Goal: Check status: Check status

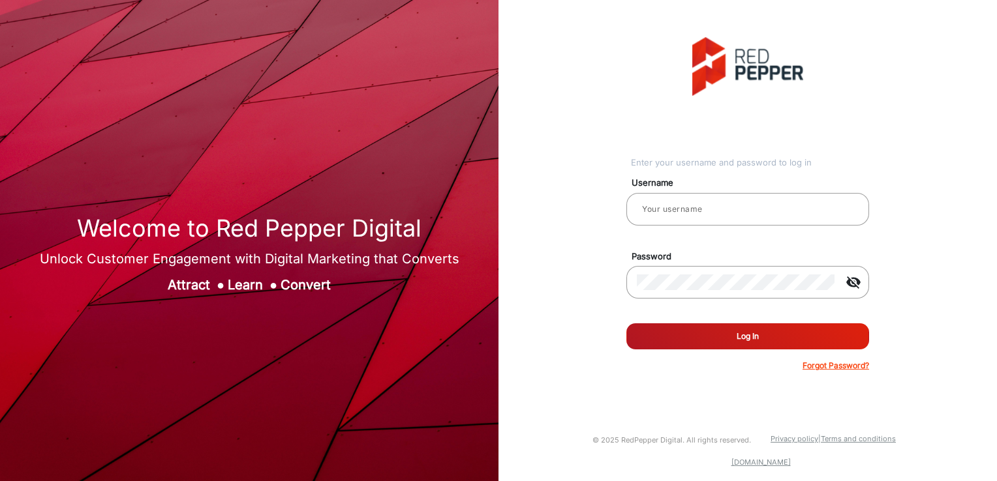
type input "[PERSON_NAME]"
click at [704, 341] on button "Log In" at bounding box center [747, 337] width 243 height 26
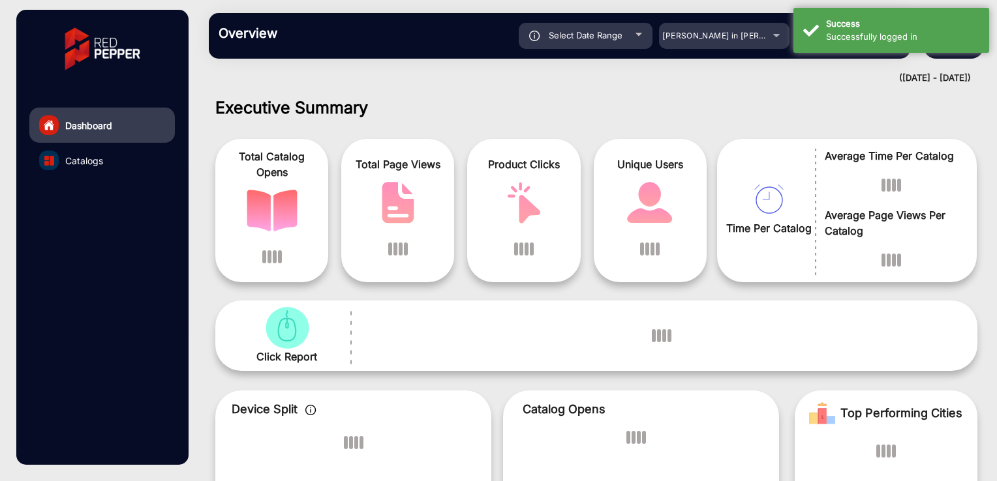
scroll to position [10, 0]
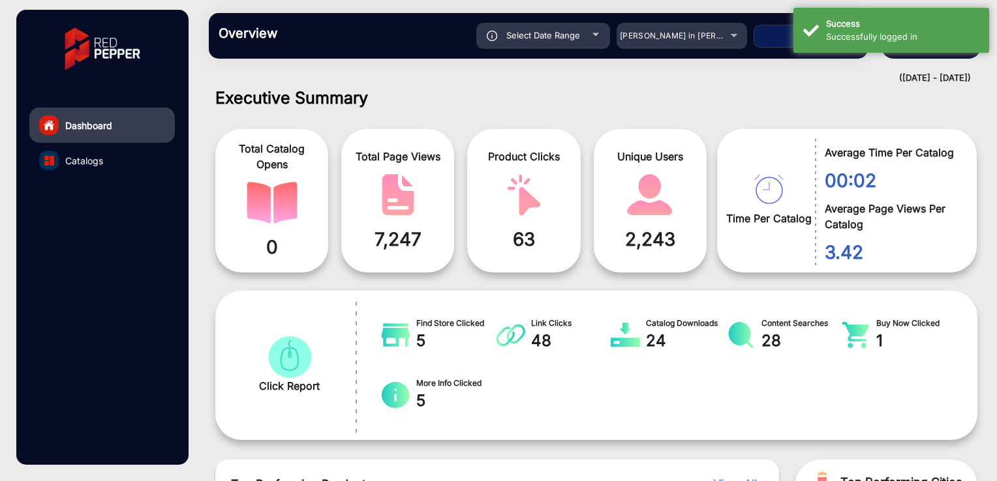
click at [668, 127] on div "Total Catalog Opens 0 Total Page Views 7,247 Product Clicks 63 Unique Users 2,2…" at bounding box center [466, 201] width 502 height 157
click at [732, 40] on div "[PERSON_NAME] in [PERSON_NAME]" at bounding box center [681, 36] width 130 height 16
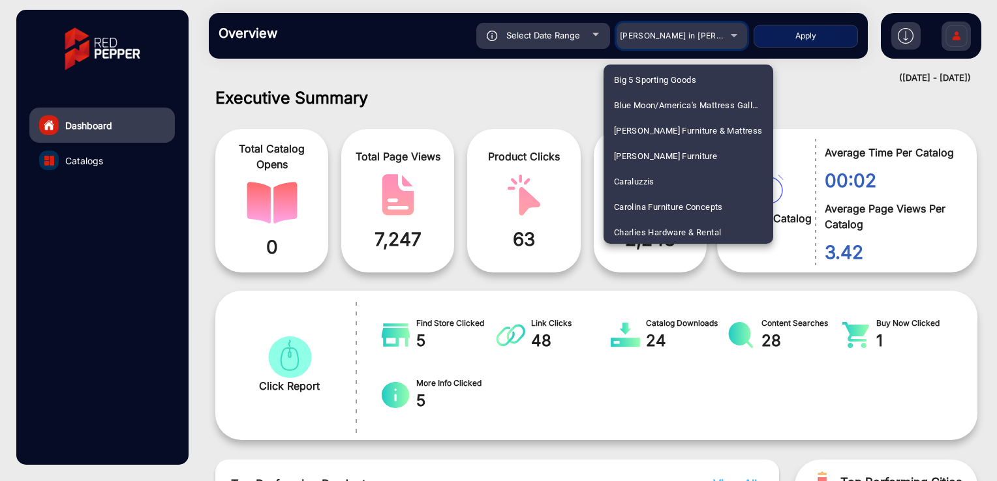
scroll to position [913, 0]
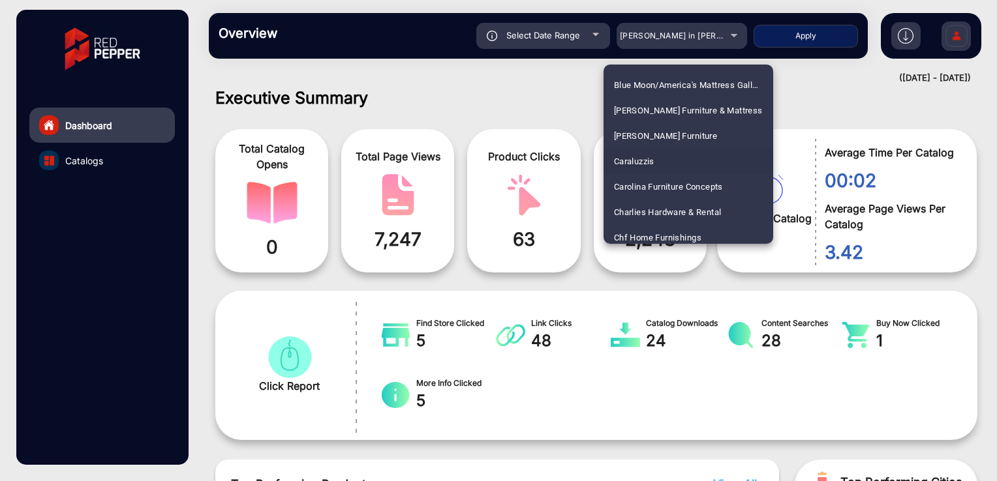
click at [652, 158] on span "Caraluzzis" at bounding box center [634, 161] width 40 height 25
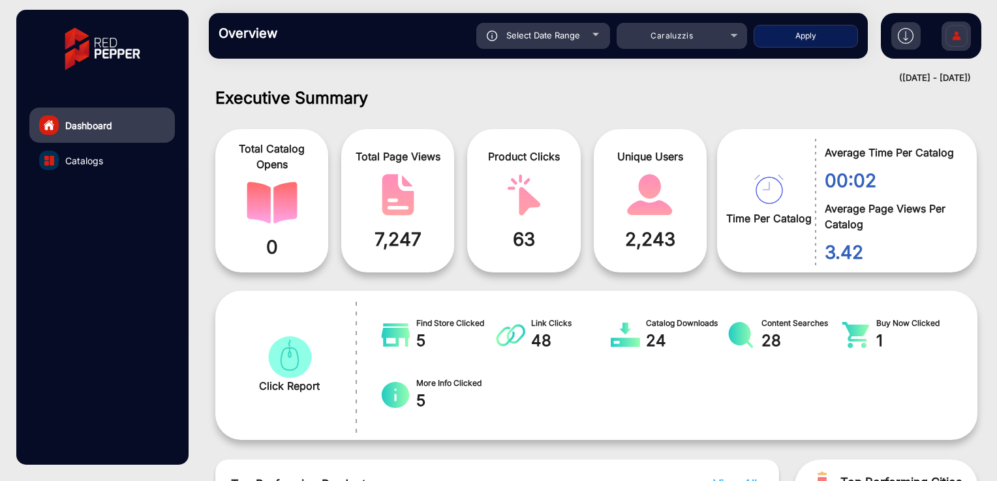
click at [799, 30] on button "Apply" at bounding box center [805, 36] width 104 height 23
type input "[DATE]"
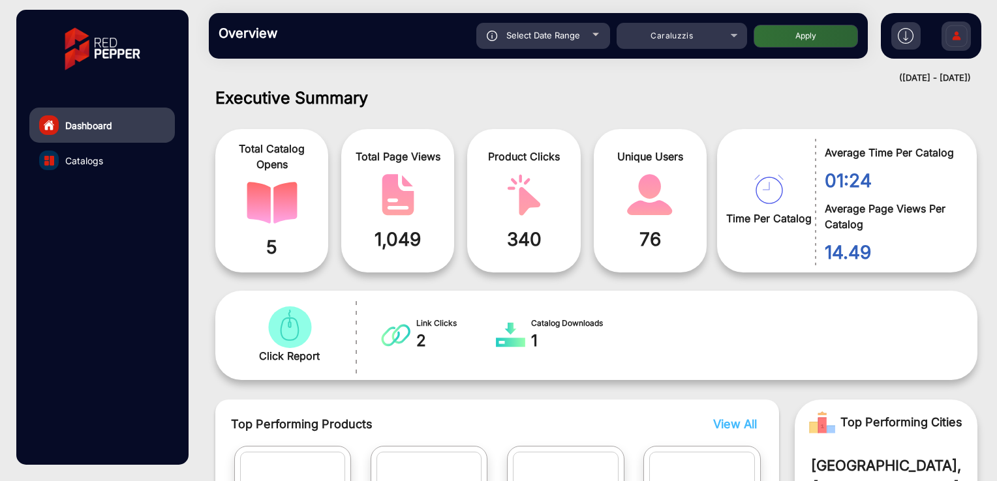
click at [581, 41] on div "Select Date Range" at bounding box center [543, 36] width 134 height 26
type input "[DATE]"
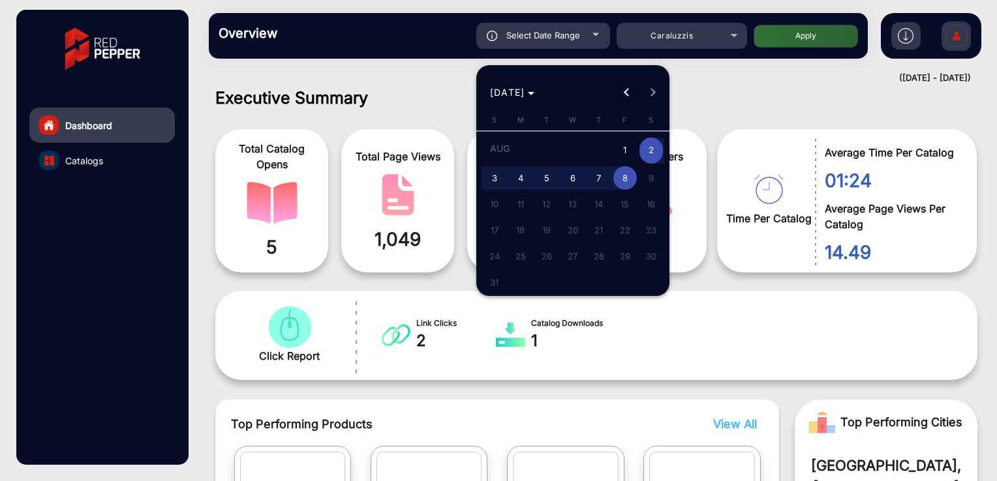
click at [625, 93] on button "Previous month" at bounding box center [627, 93] width 26 height 26
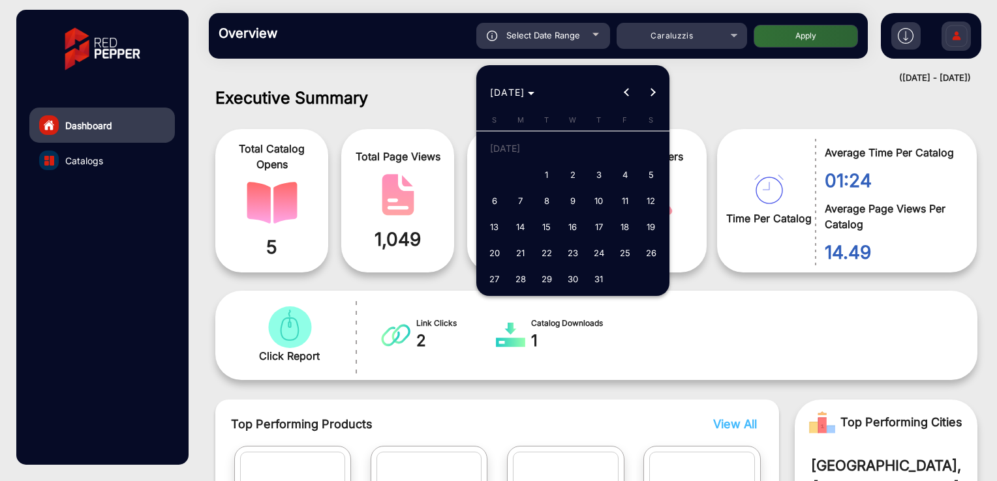
click at [550, 173] on span "1" at bounding box center [546, 174] width 23 height 23
type input "[DATE]"
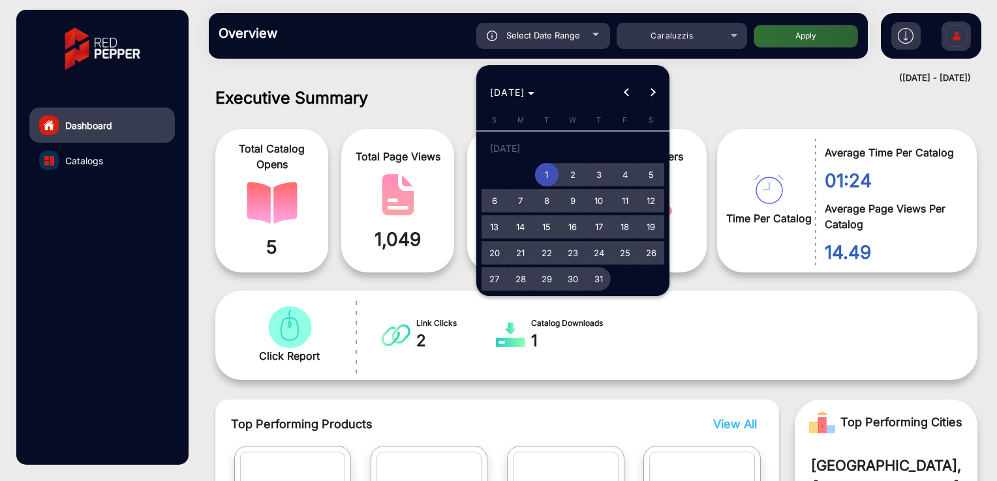
click at [603, 282] on span "31" at bounding box center [598, 278] width 23 height 23
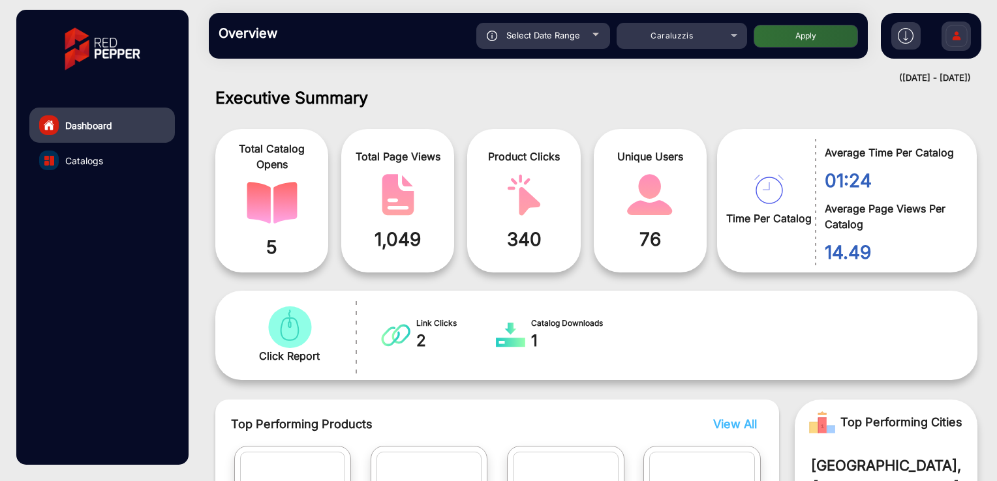
type input "[DATE]"
click at [801, 38] on button "Apply" at bounding box center [805, 36] width 104 height 23
type input "[DATE]"
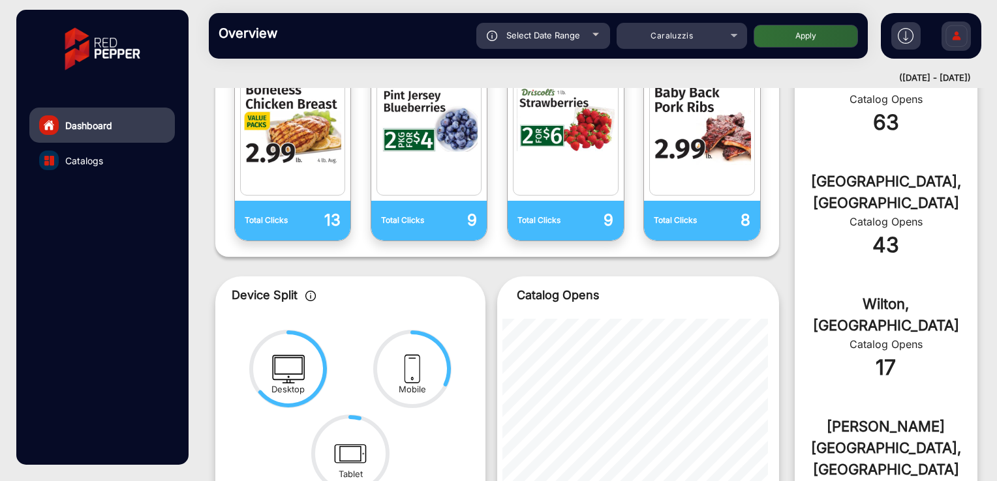
scroll to position [401, 0]
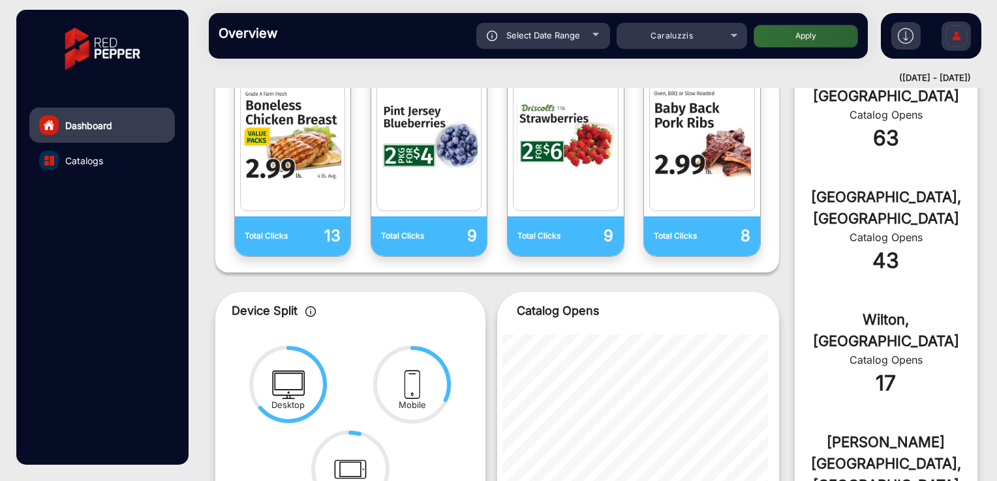
click at [125, 160] on link "Catalogs" at bounding box center [101, 160] width 145 height 35
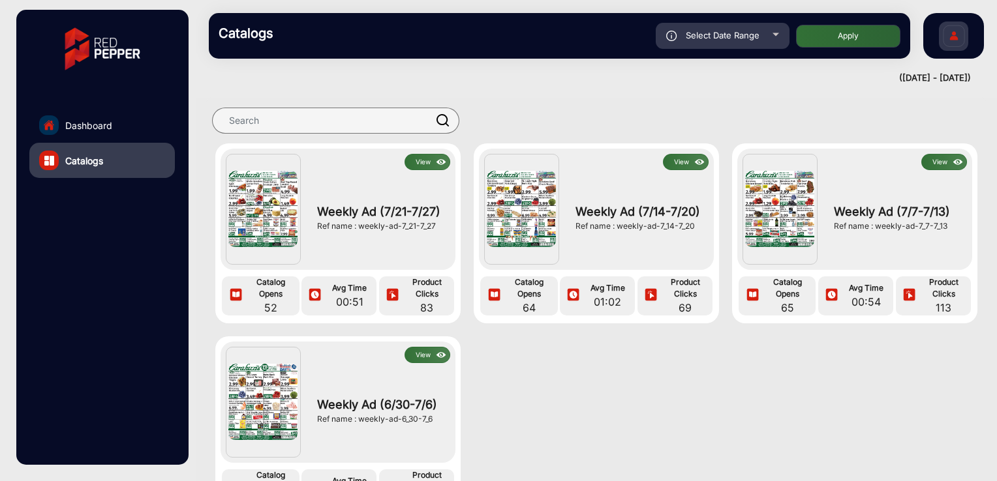
click at [416, 165] on button "View" at bounding box center [427, 162] width 46 height 16
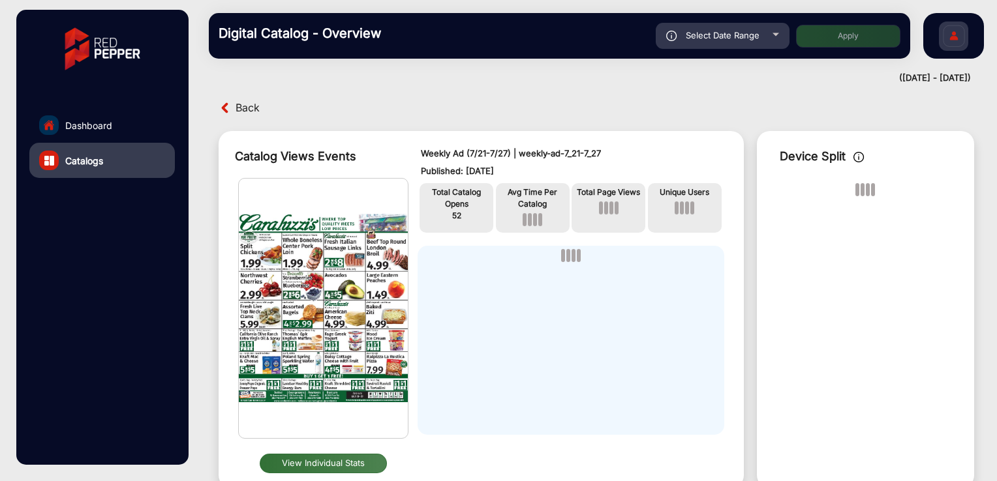
scroll to position [10, 0]
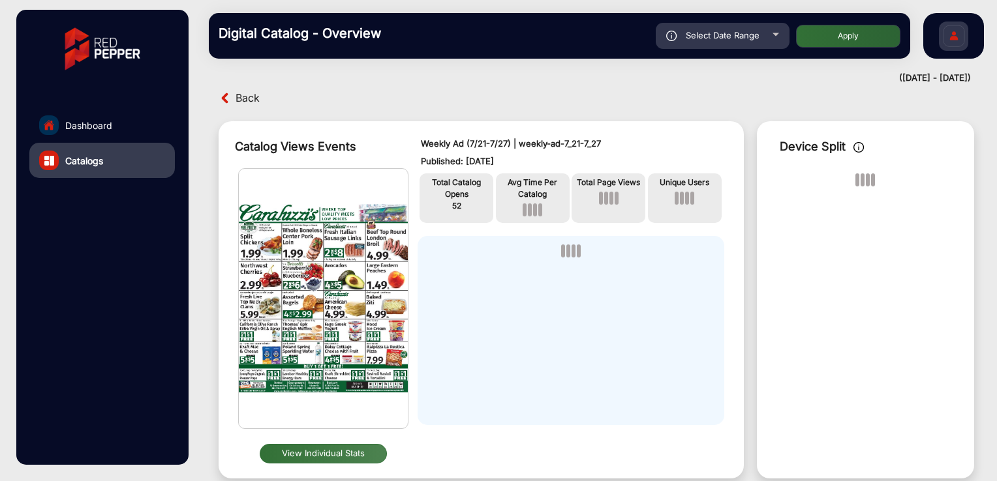
click at [331, 457] on button "View Individual Stats" at bounding box center [324, 454] width 128 height 20
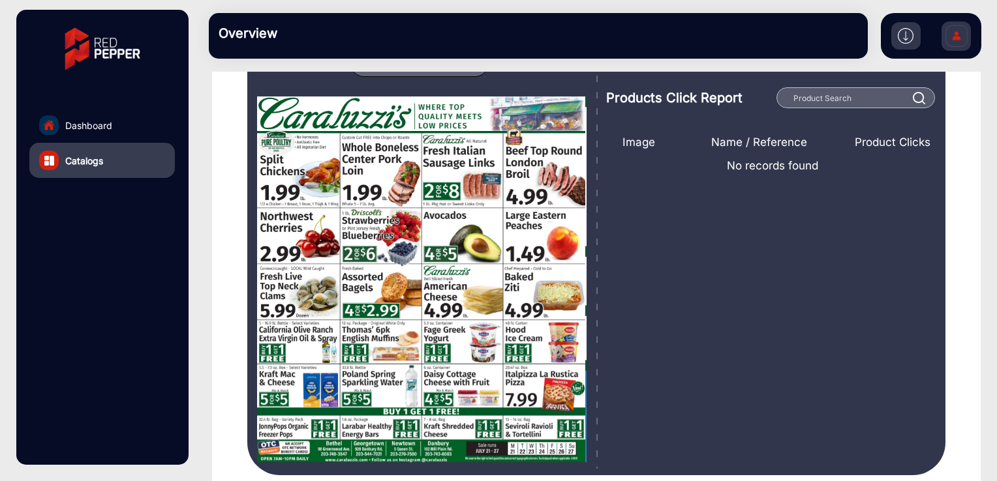
scroll to position [140, 0]
